Goal: Information Seeking & Learning: Learn about a topic

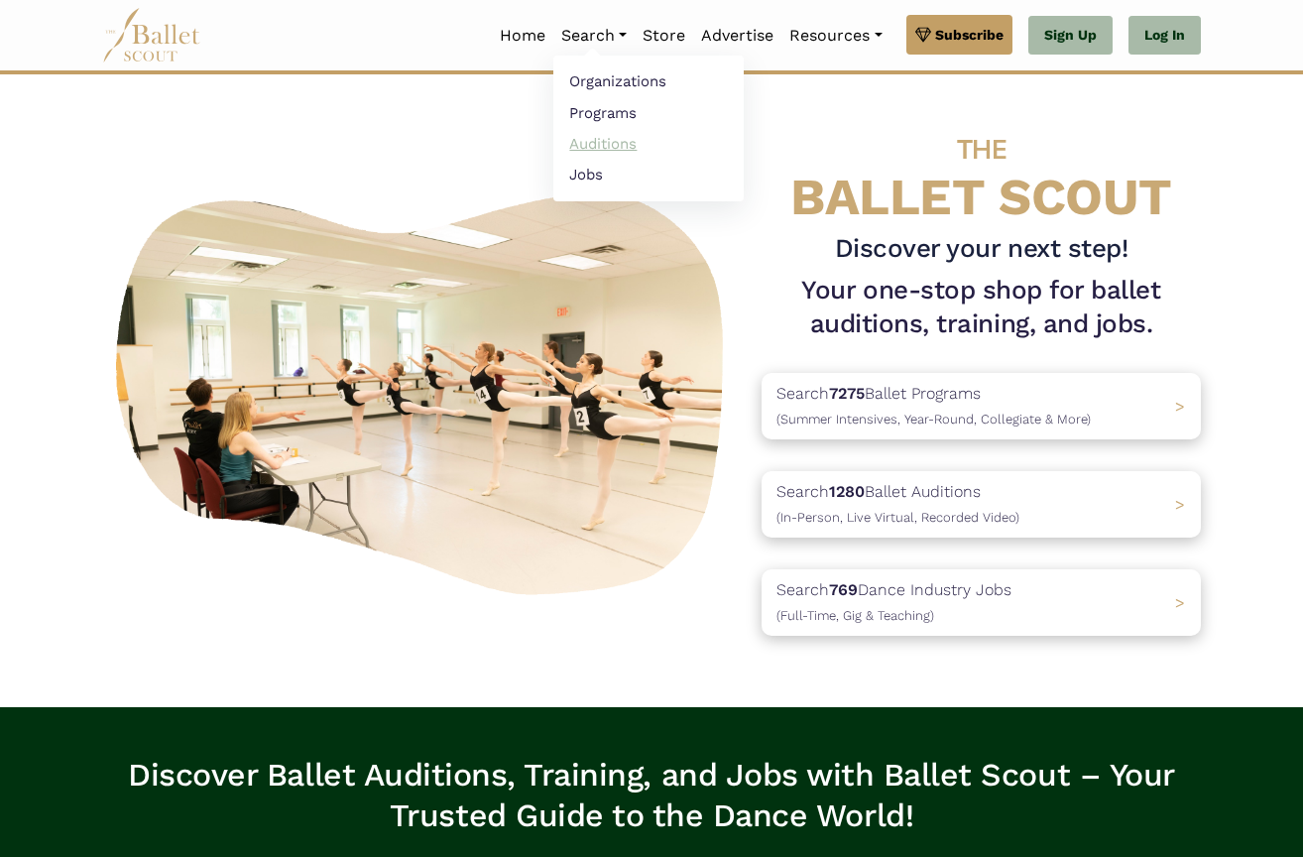
click at [602, 133] on link "Auditions" at bounding box center [648, 143] width 190 height 31
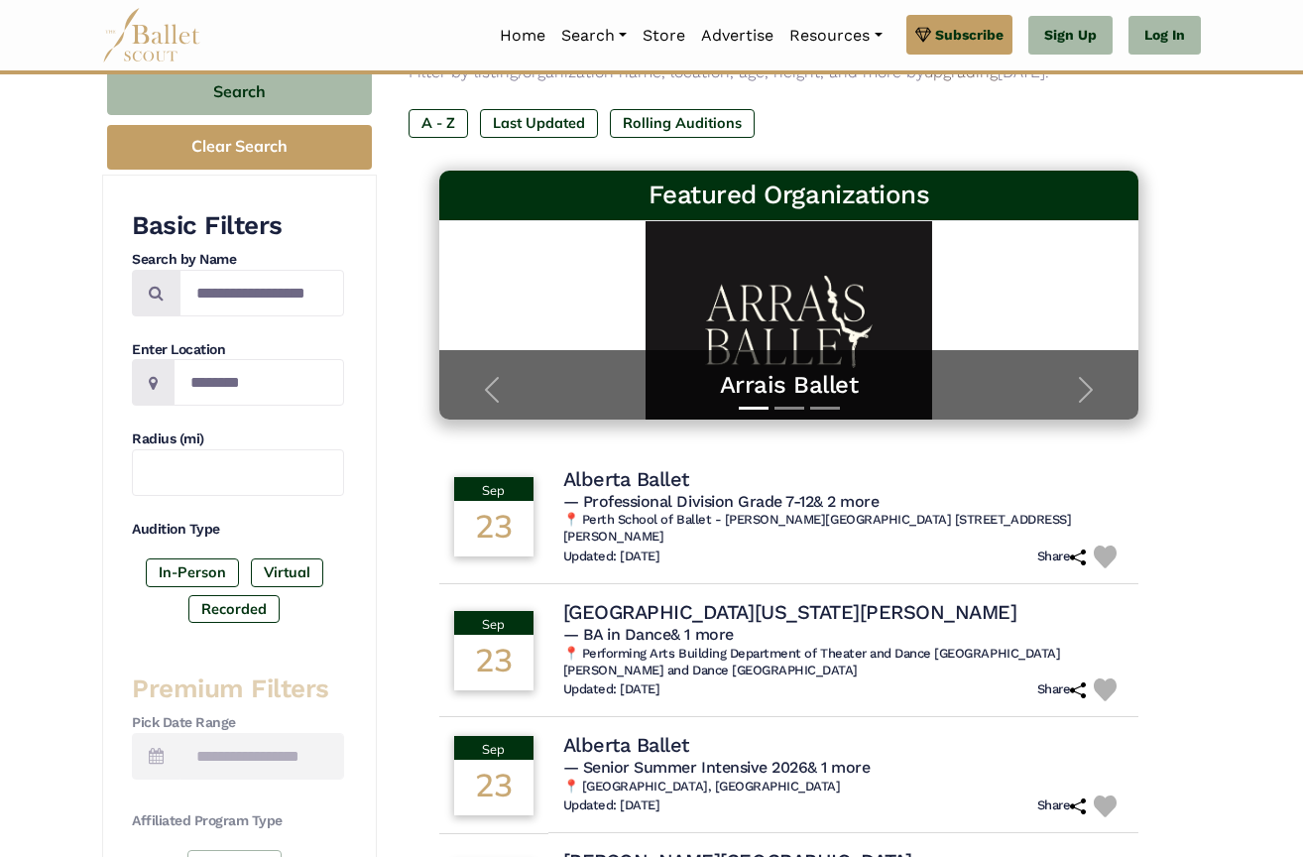
scroll to position [410, 0]
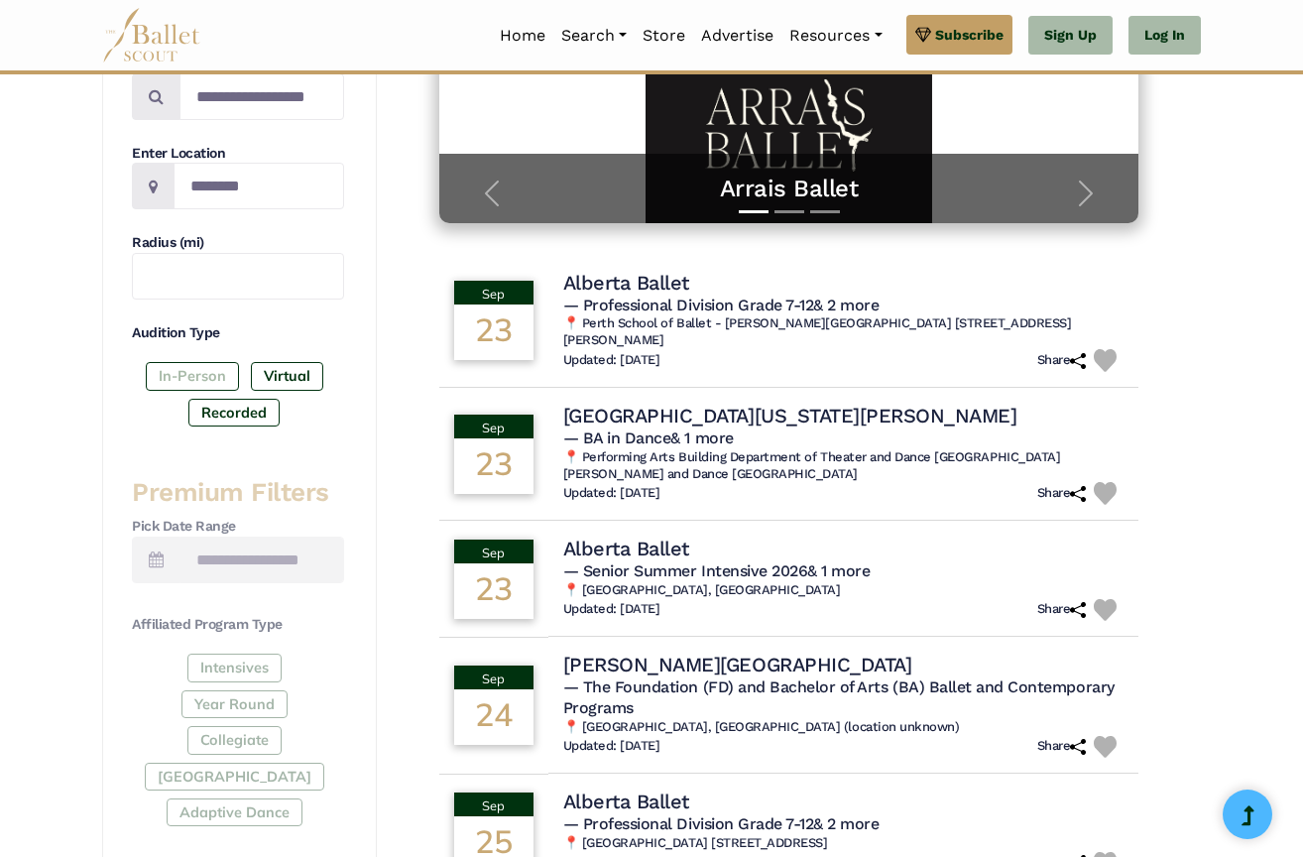
click at [179, 365] on label "In-Person" at bounding box center [192, 376] width 93 height 28
click at [232, 188] on input "Location" at bounding box center [259, 186] width 171 height 47
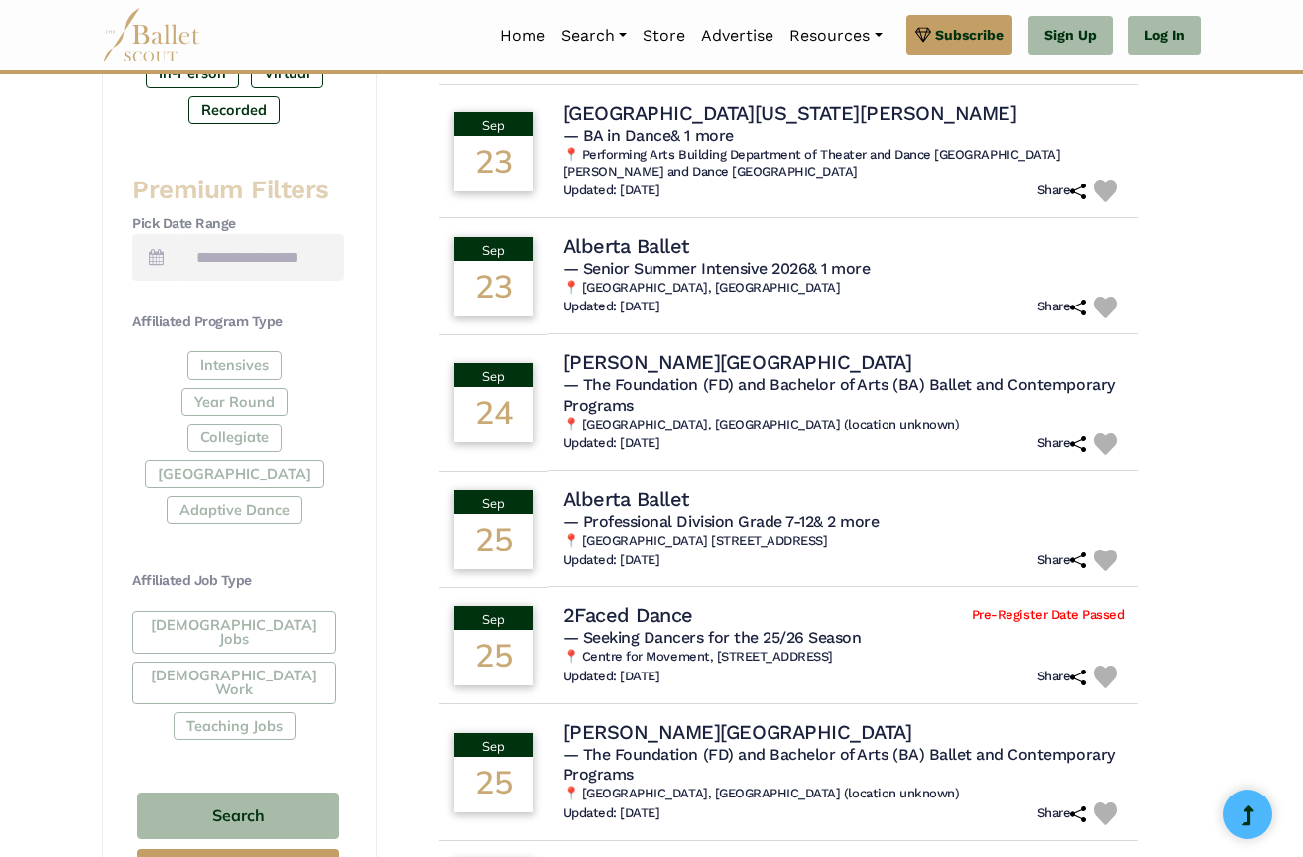
scroll to position [769, 0]
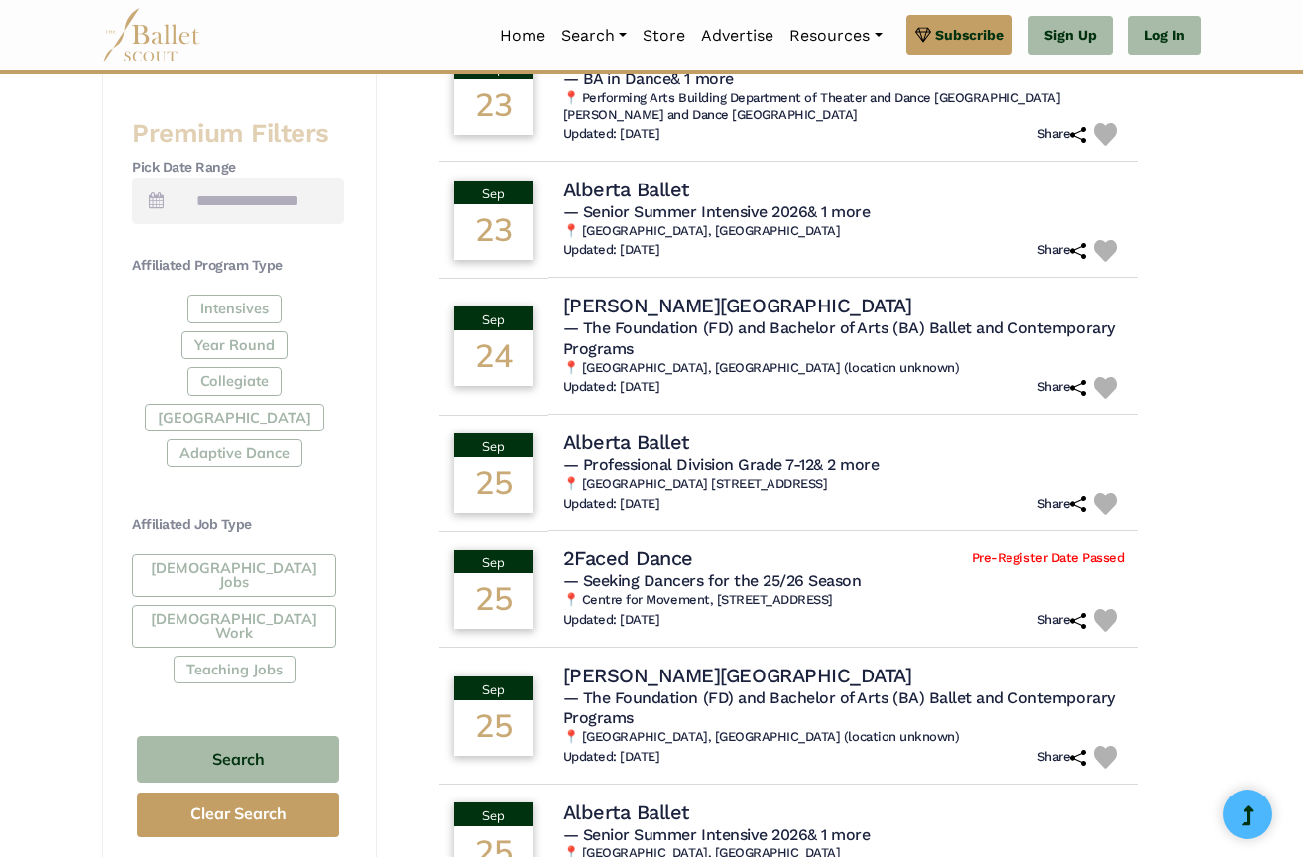
type input "********"
click at [273, 554] on div "Full-Time Jobs Gig Work Teaching Jobs" at bounding box center [238, 622] width 212 height 137
click at [254, 736] on button "Search" at bounding box center [238, 759] width 202 height 47
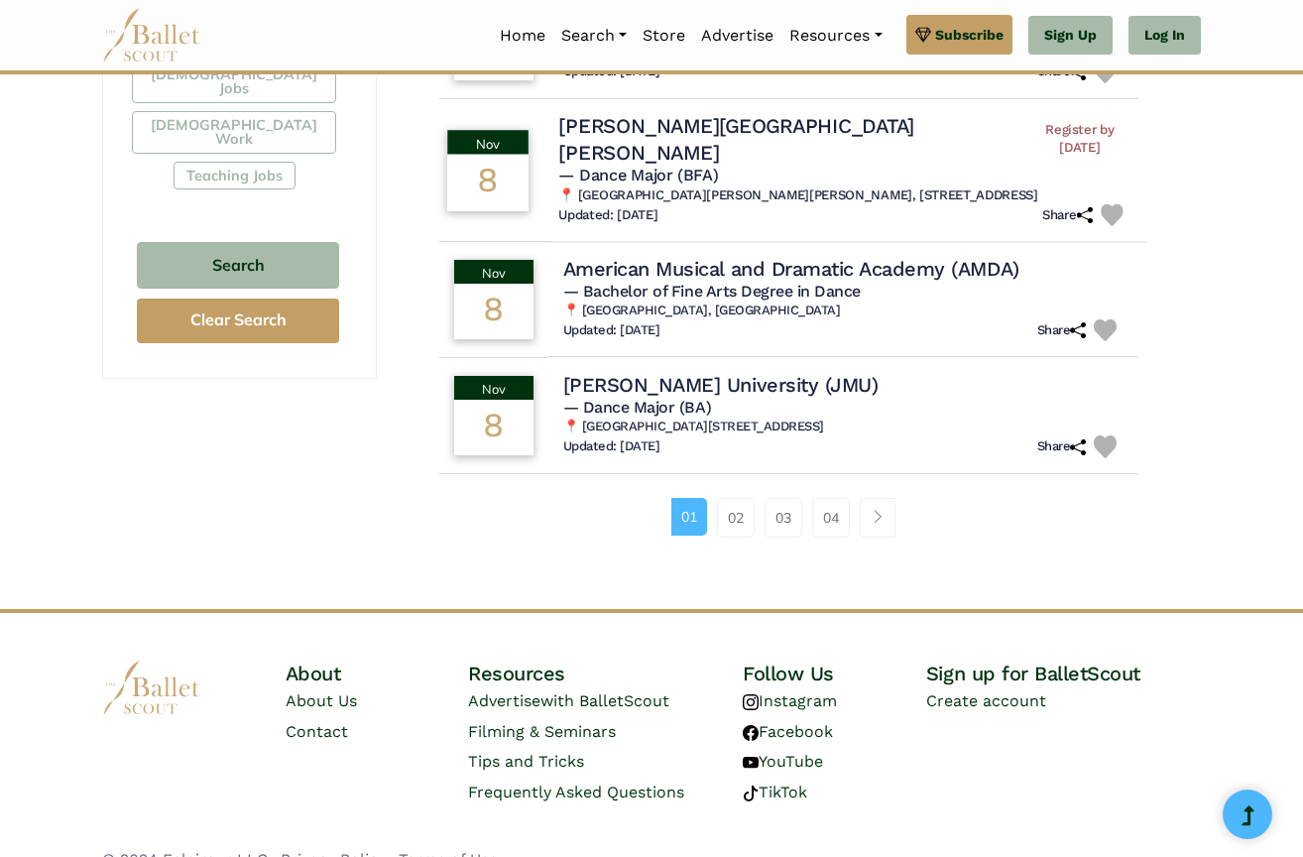
scroll to position [1266, 0]
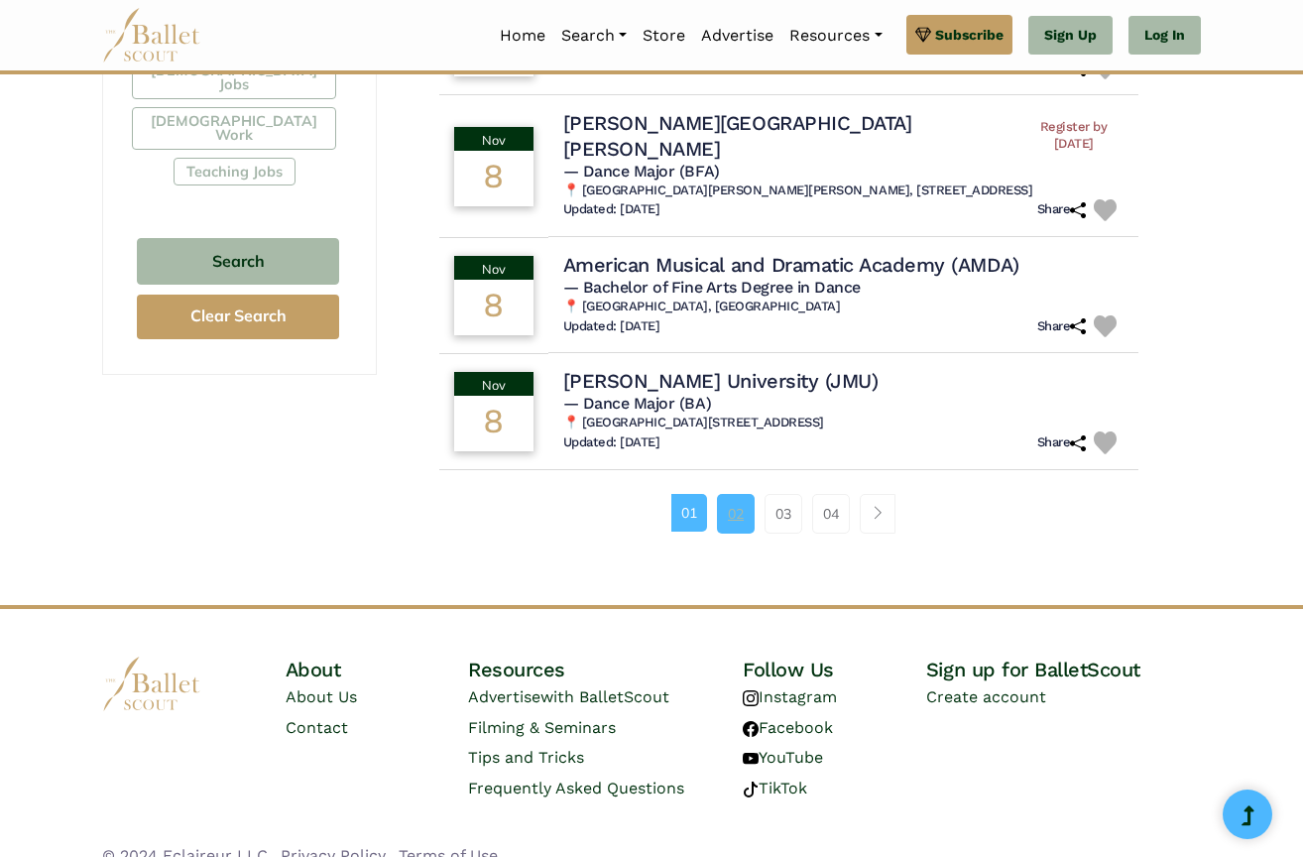
click at [743, 503] on link "02" at bounding box center [736, 514] width 38 height 40
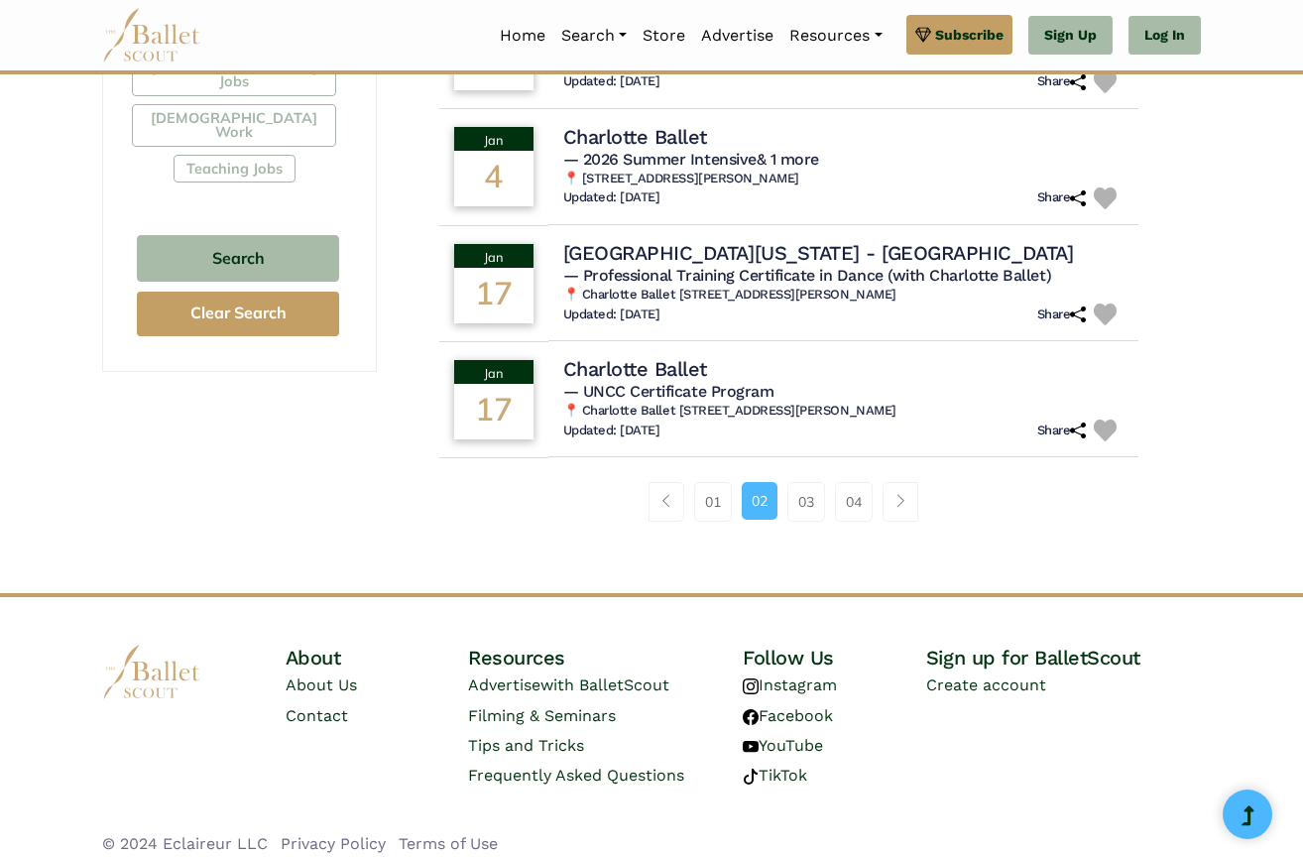
scroll to position [1267, 0]
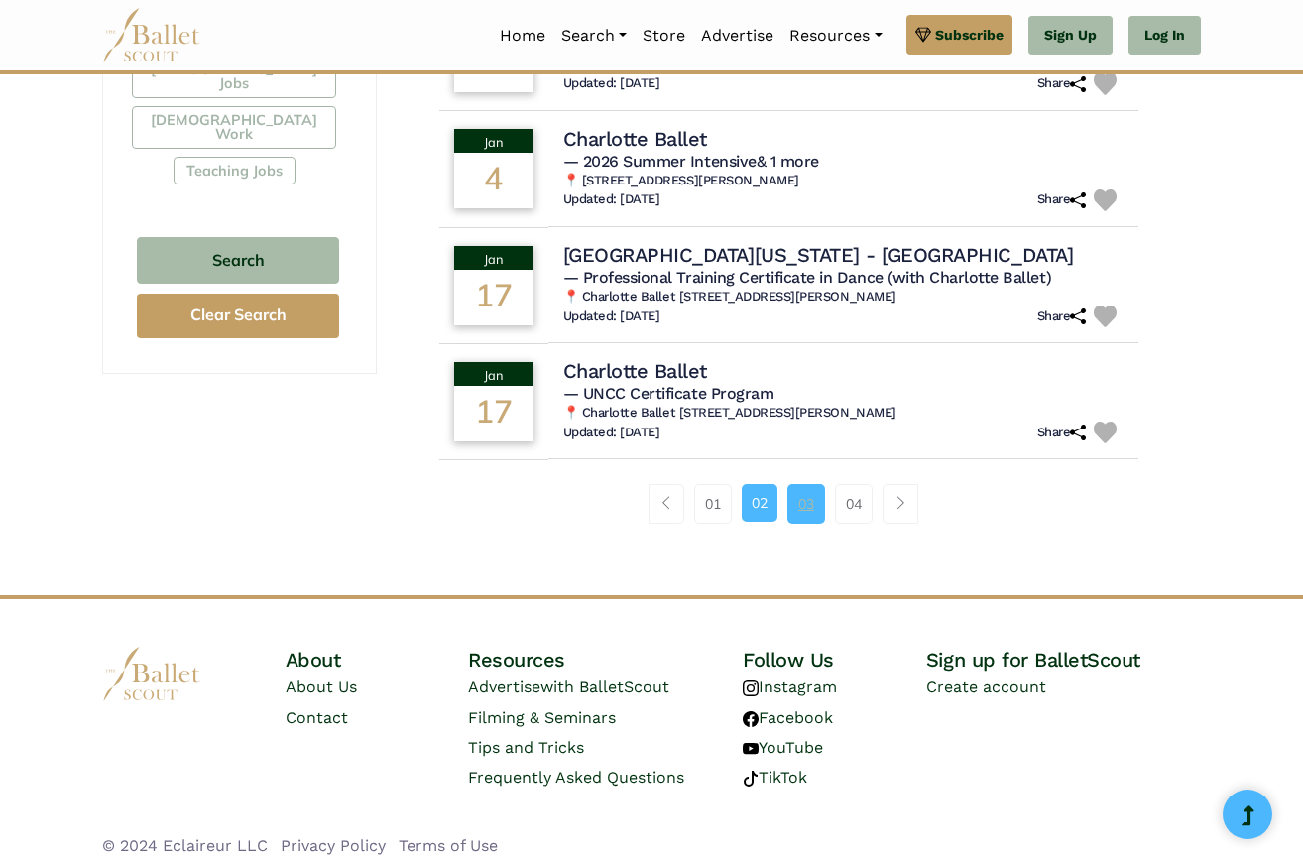
click at [805, 493] on link "03" at bounding box center [806, 504] width 38 height 40
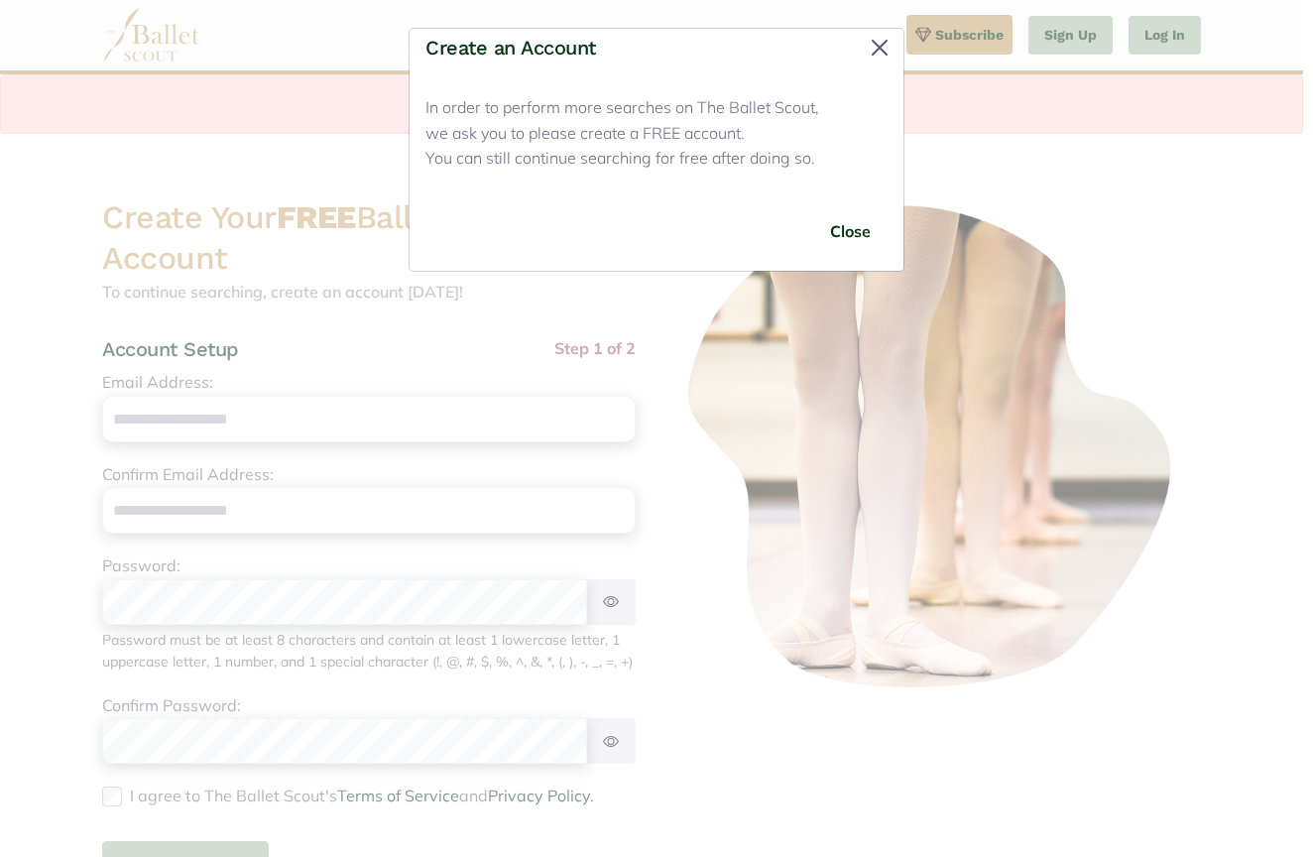
click at [868, 50] on button "Close" at bounding box center [880, 48] width 32 height 32
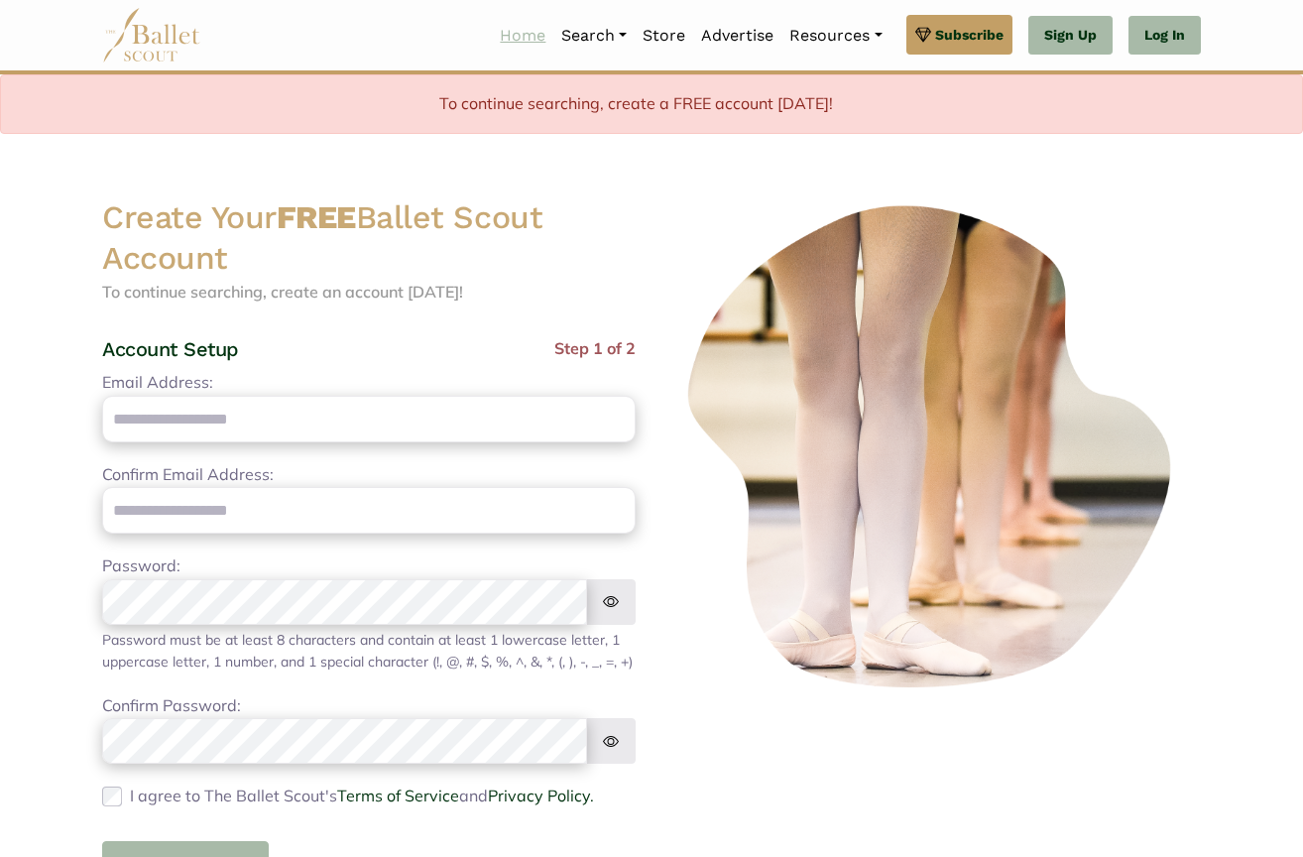
click at [513, 38] on link "Home" at bounding box center [522, 36] width 61 height 42
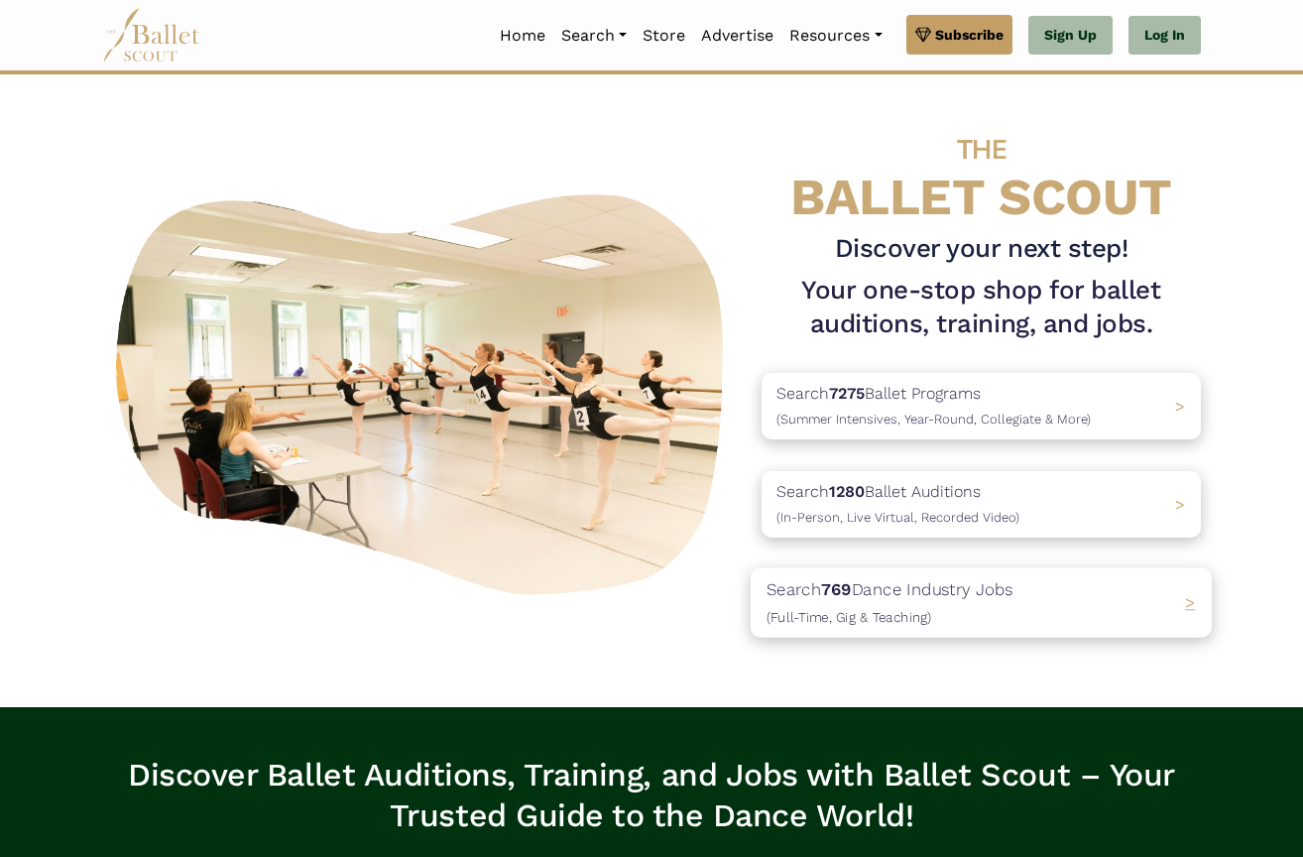
click at [934, 597] on p "Search 769 Dance Industry Jobs (Full-Time, Gig & Teaching)" at bounding box center [890, 602] width 247 height 54
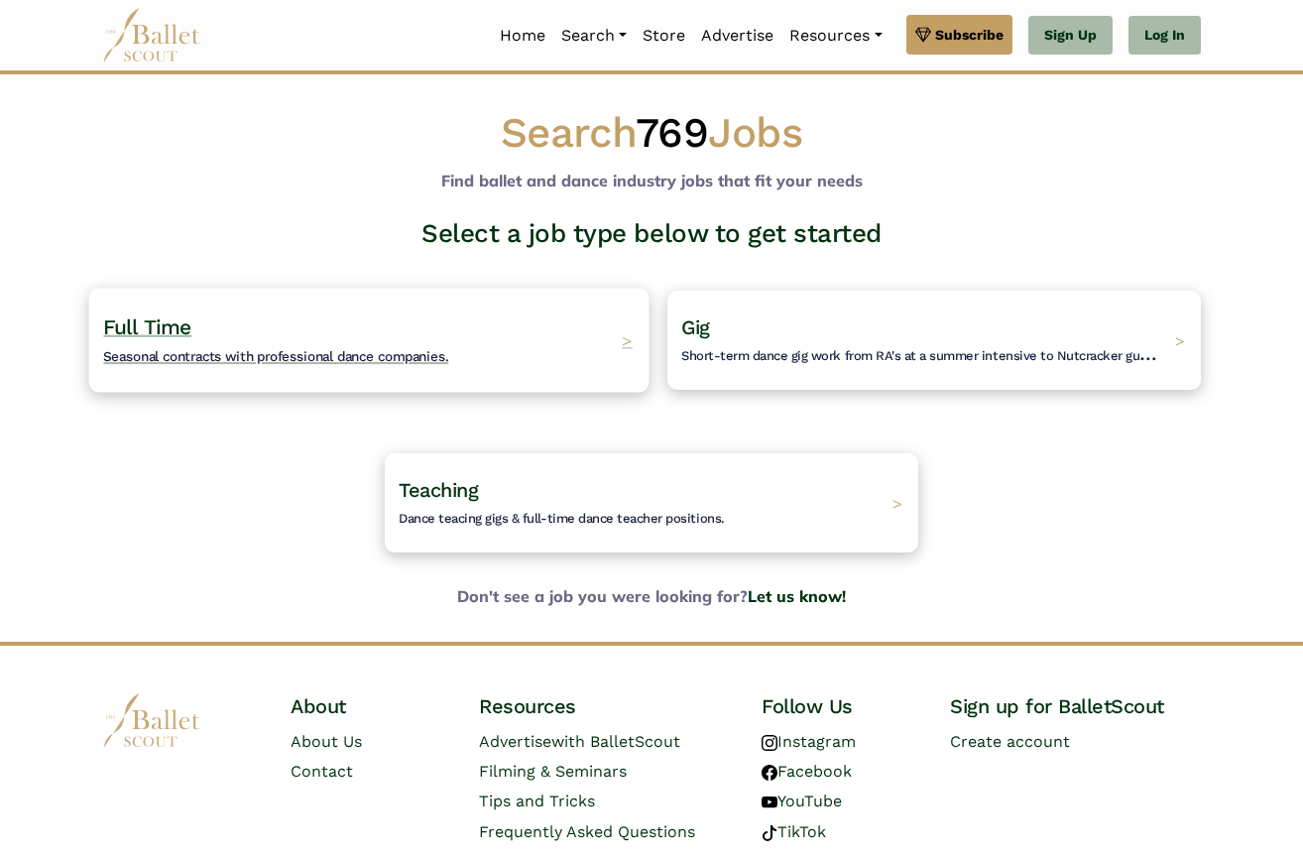
click at [449, 336] on div "Full Time Seasonal contracts with professional dance companies. >" at bounding box center [369, 340] width 560 height 104
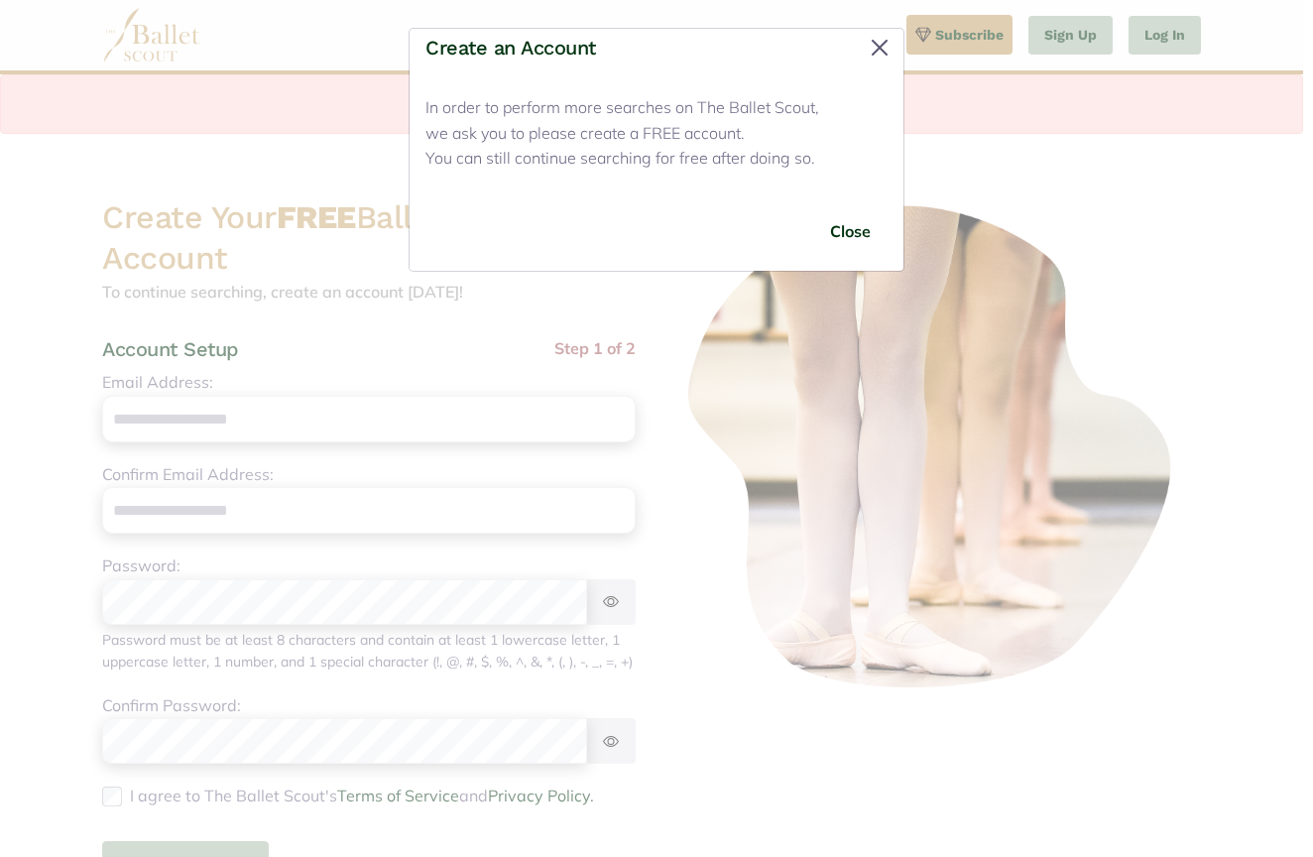
click at [875, 46] on button "Close" at bounding box center [880, 48] width 32 height 32
